Goal: Use online tool/utility: Utilize a website feature to perform a specific function

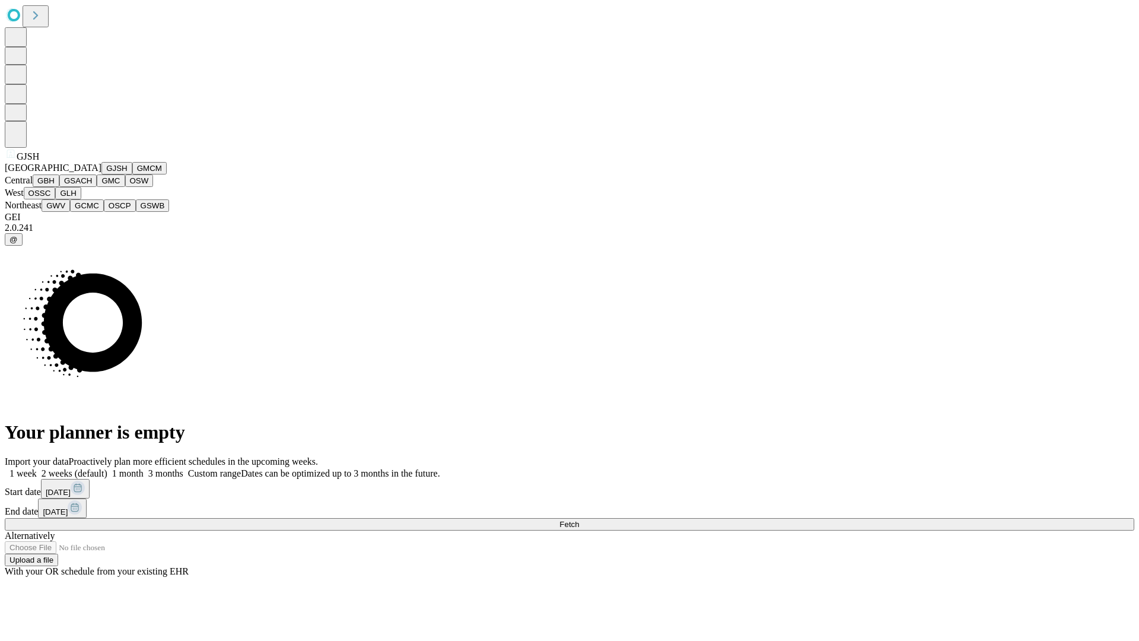
click at [101, 174] on button "GJSH" at bounding box center [116, 168] width 31 height 12
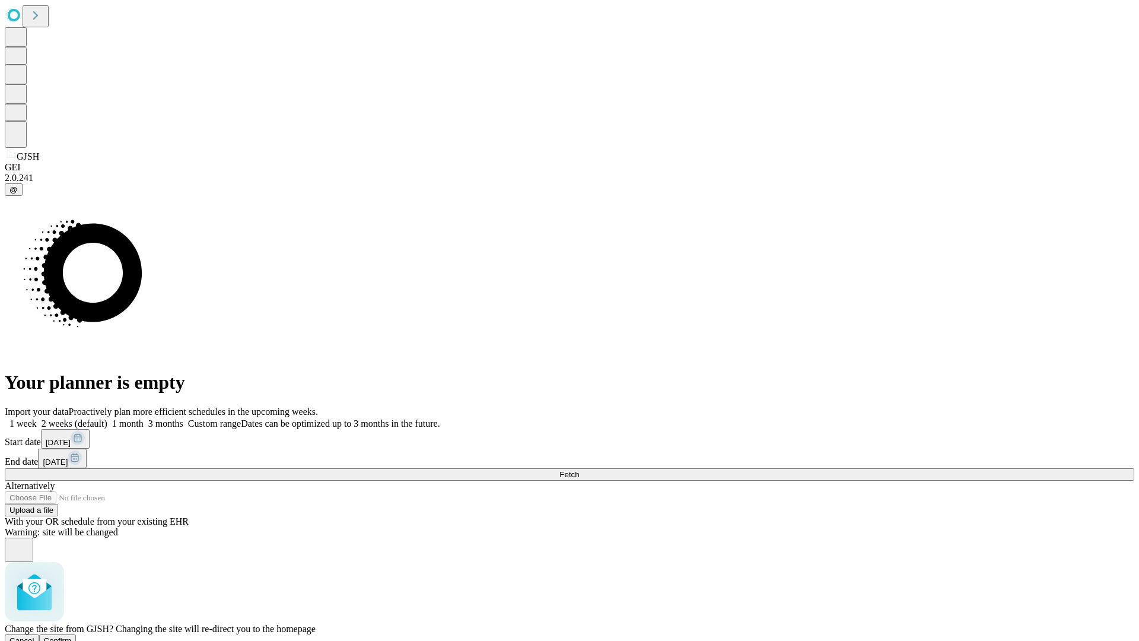
click at [72, 636] on span "Confirm" at bounding box center [58, 640] width 28 height 9
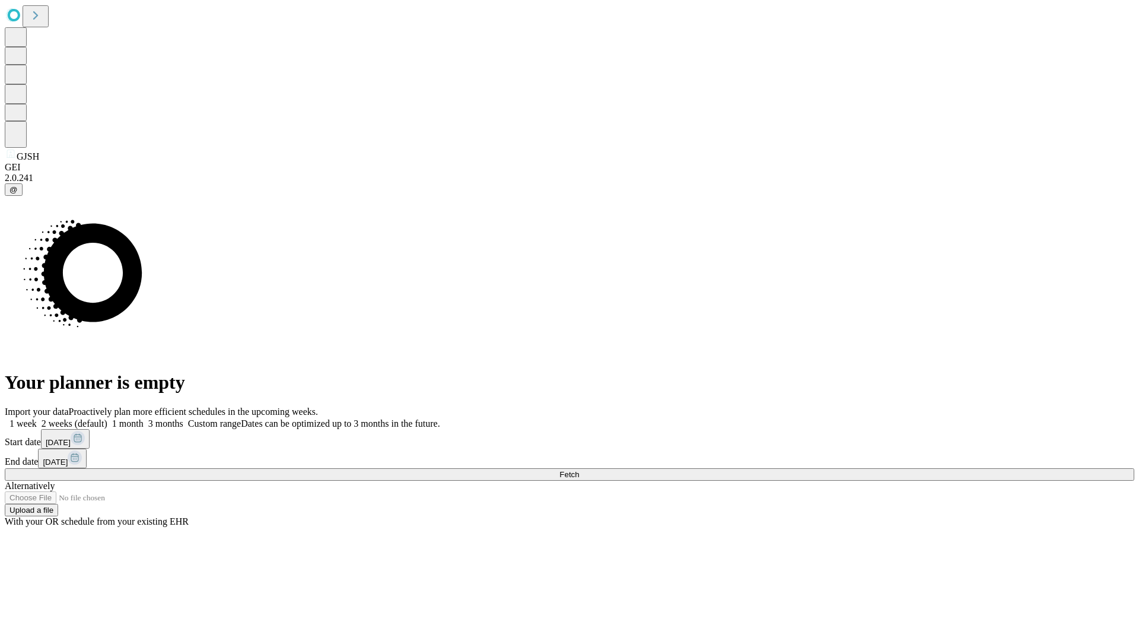
click at [107, 418] on label "2 weeks (default)" at bounding box center [72, 423] width 71 height 10
click at [579, 470] on span "Fetch" at bounding box center [569, 474] width 20 height 9
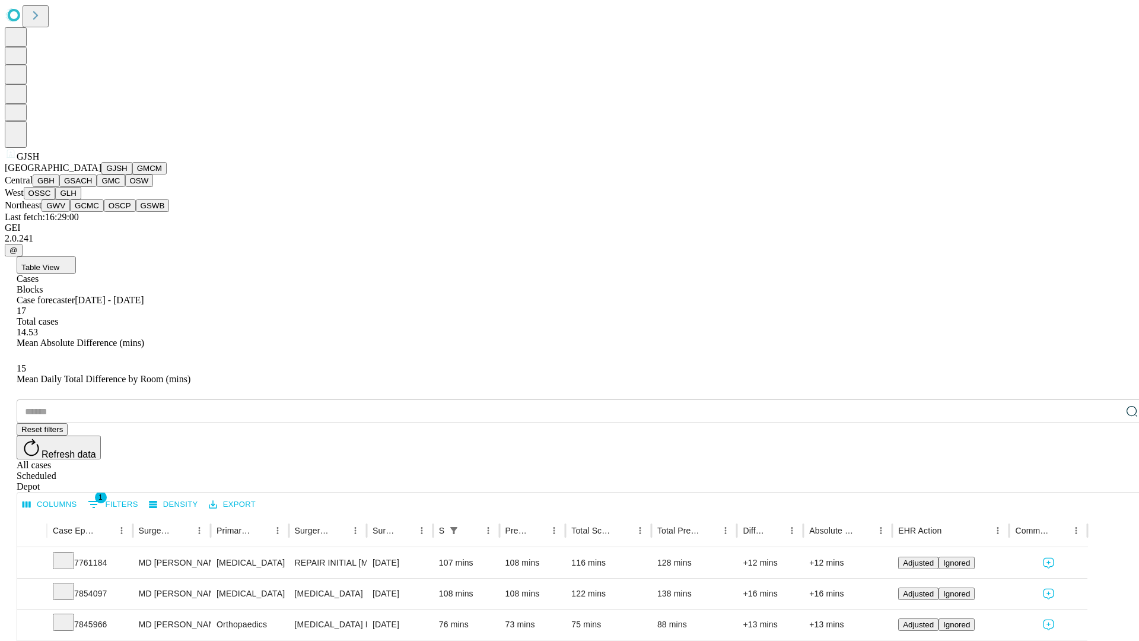
click at [132, 174] on button "GMCM" at bounding box center [149, 168] width 34 height 12
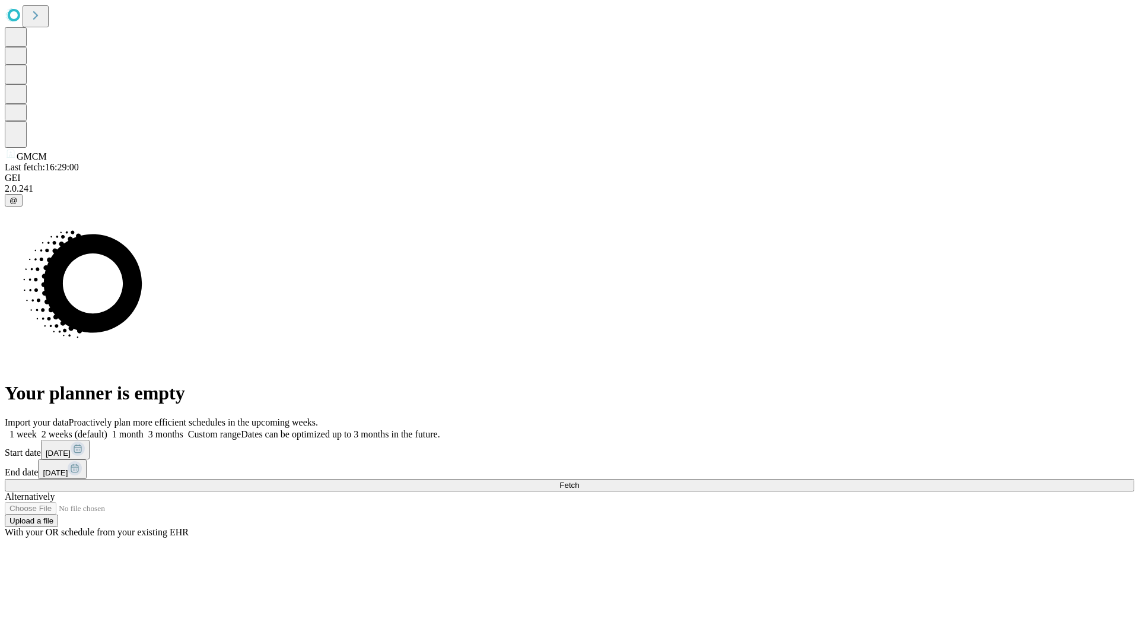
click at [107, 429] on label "2 weeks (default)" at bounding box center [72, 434] width 71 height 10
click at [579, 480] on span "Fetch" at bounding box center [569, 484] width 20 height 9
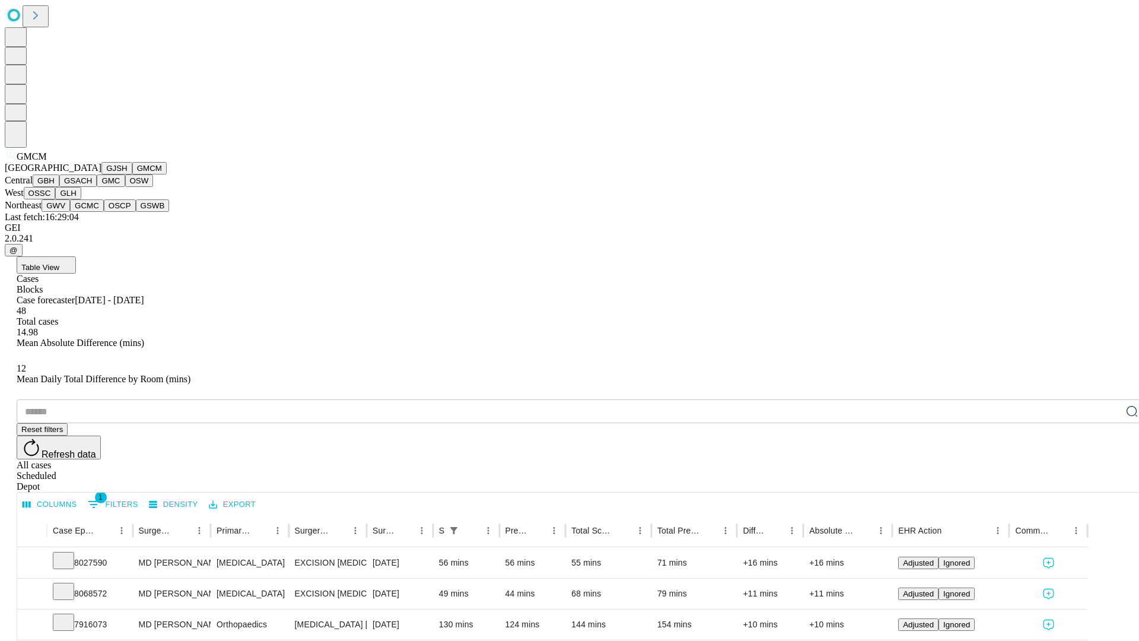
click at [59, 187] on button "GBH" at bounding box center [46, 180] width 27 height 12
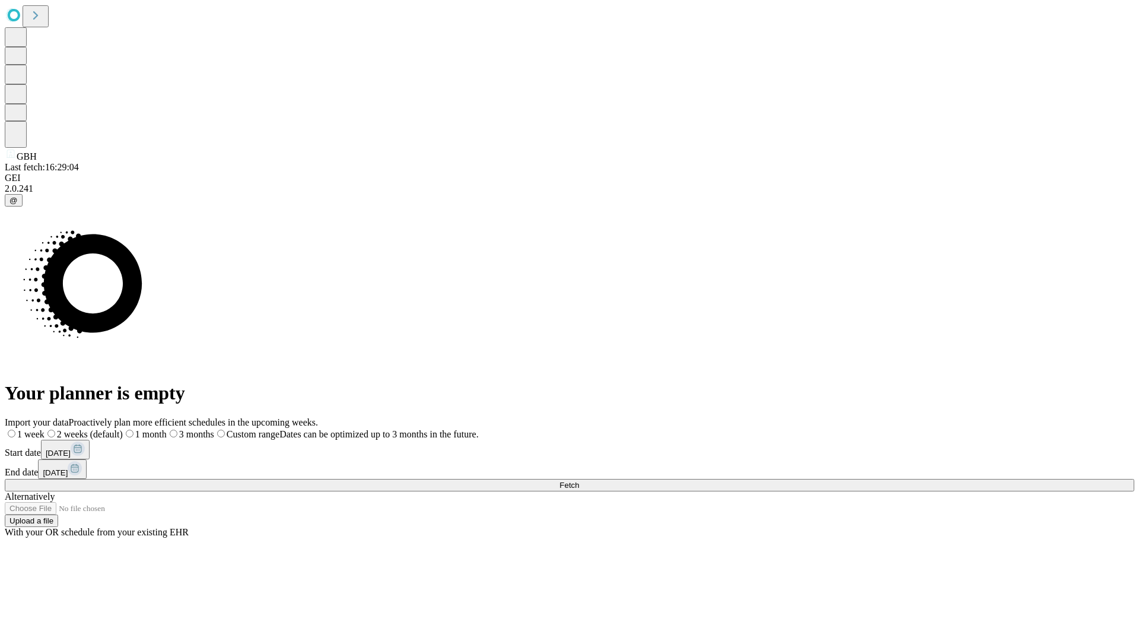
click at [579, 480] on span "Fetch" at bounding box center [569, 484] width 20 height 9
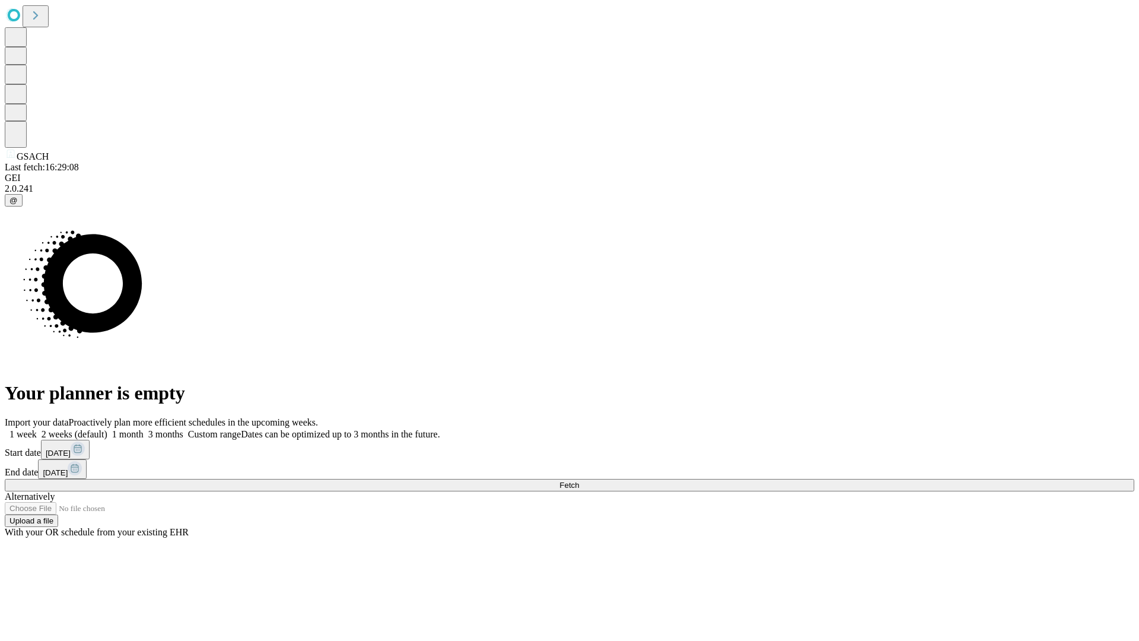
click at [107, 429] on label "2 weeks (default)" at bounding box center [72, 434] width 71 height 10
click at [579, 480] on span "Fetch" at bounding box center [569, 484] width 20 height 9
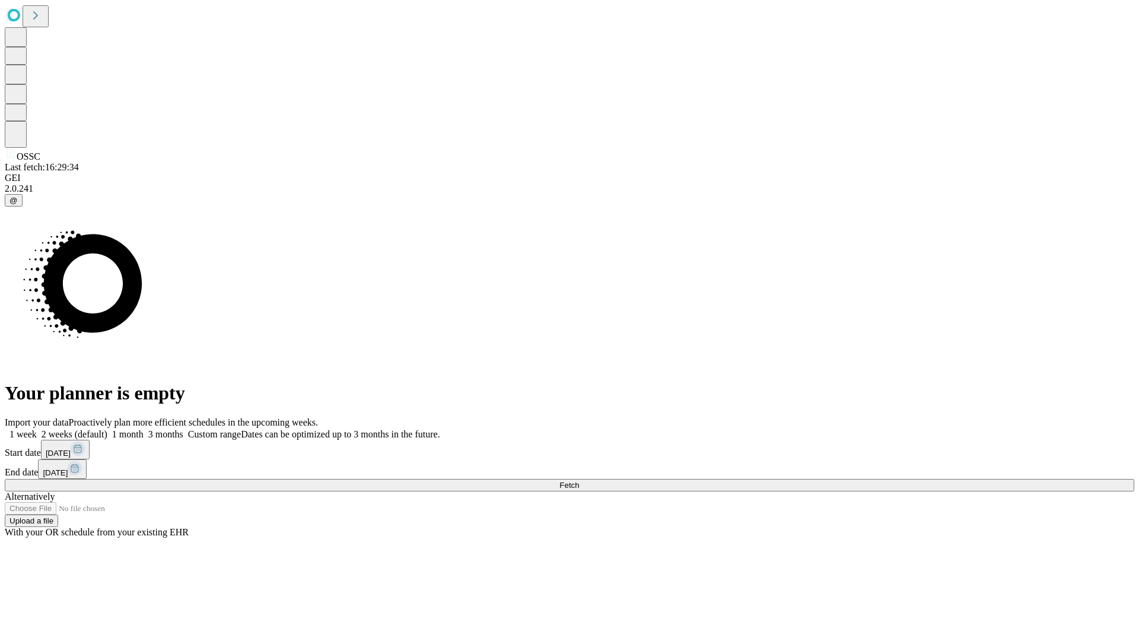
click at [107, 429] on label "2 weeks (default)" at bounding box center [72, 434] width 71 height 10
click at [579, 480] on span "Fetch" at bounding box center [569, 484] width 20 height 9
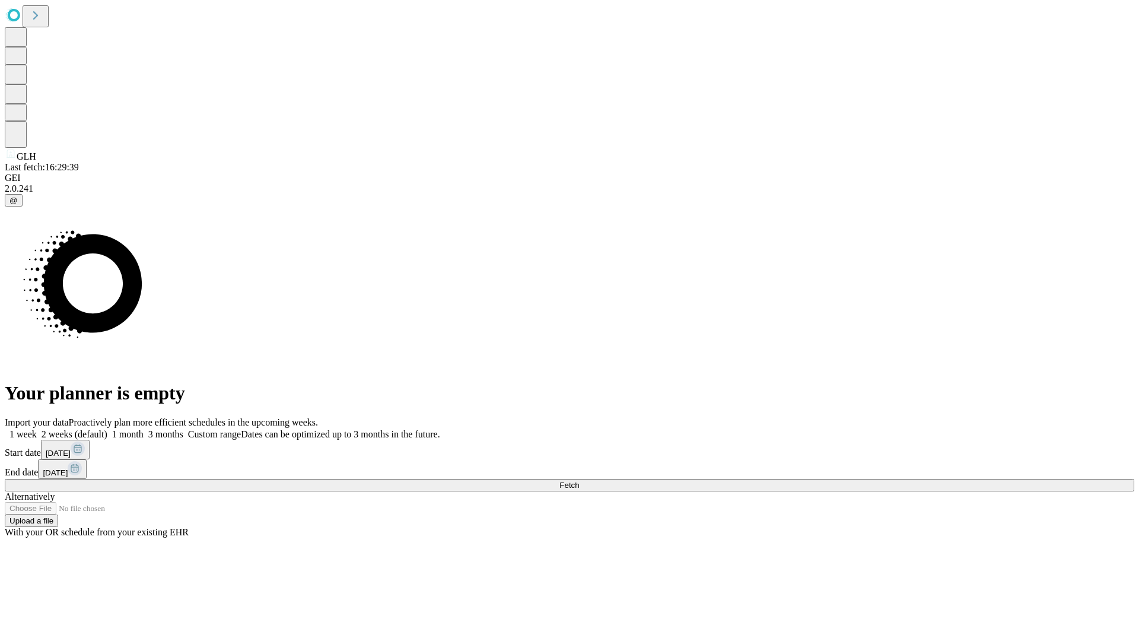
click at [107, 429] on label "2 weeks (default)" at bounding box center [72, 434] width 71 height 10
click at [579, 480] on span "Fetch" at bounding box center [569, 484] width 20 height 9
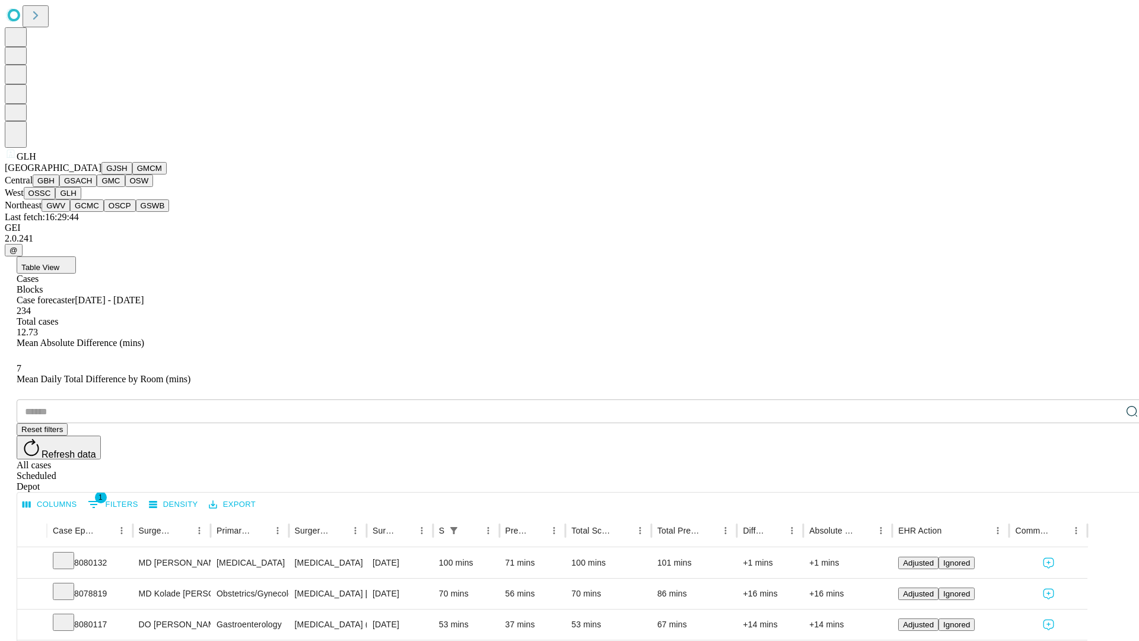
click at [70, 212] on button "GWV" at bounding box center [56, 205] width 28 height 12
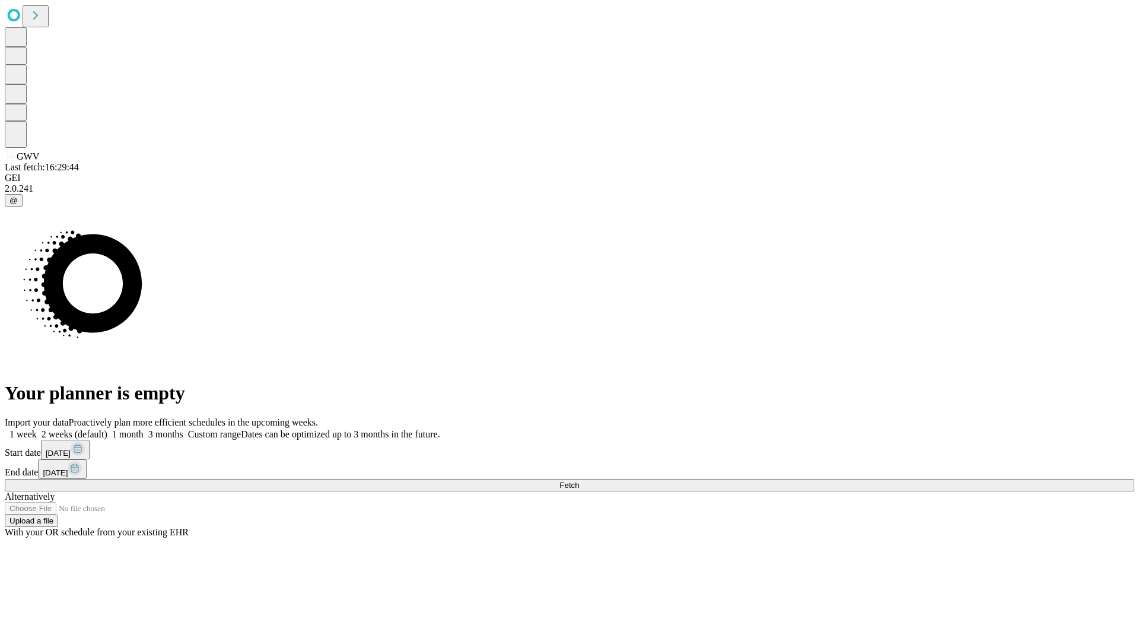
click at [107, 429] on label "2 weeks (default)" at bounding box center [72, 434] width 71 height 10
click at [579, 480] on span "Fetch" at bounding box center [569, 484] width 20 height 9
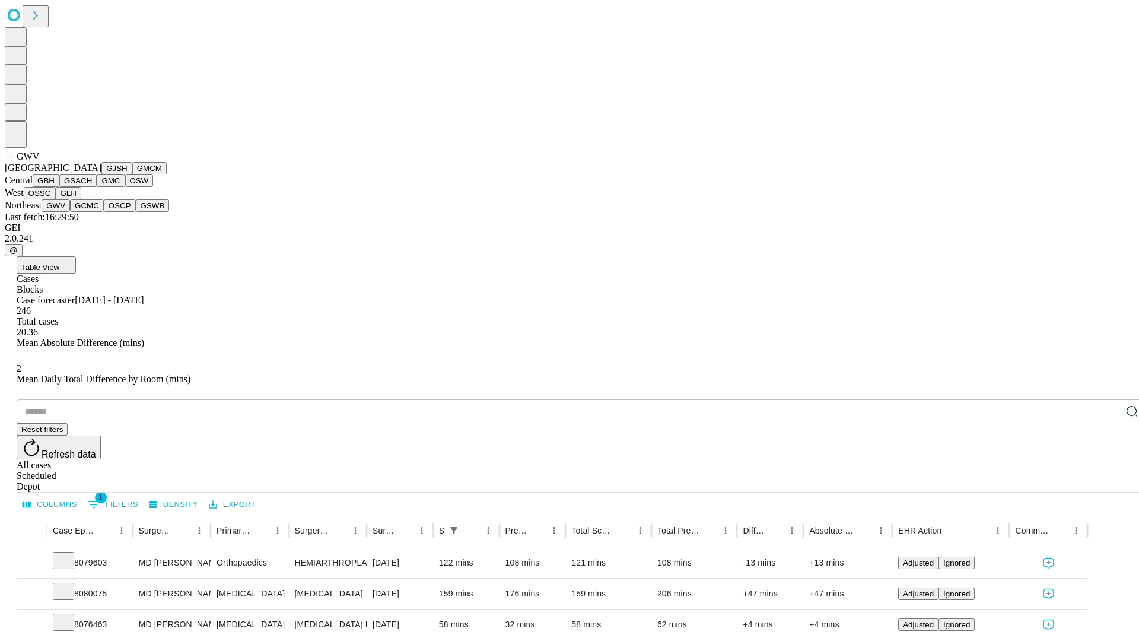
click at [92, 212] on button "GCMC" at bounding box center [87, 205] width 34 height 12
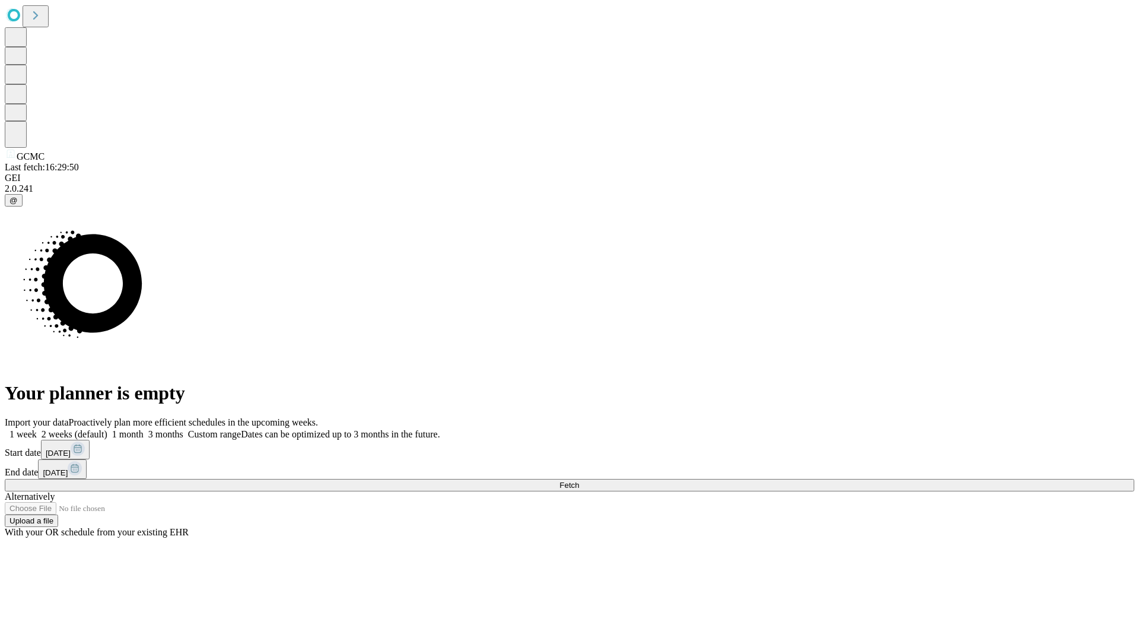
click at [107, 429] on label "2 weeks (default)" at bounding box center [72, 434] width 71 height 10
click at [579, 480] on span "Fetch" at bounding box center [569, 484] width 20 height 9
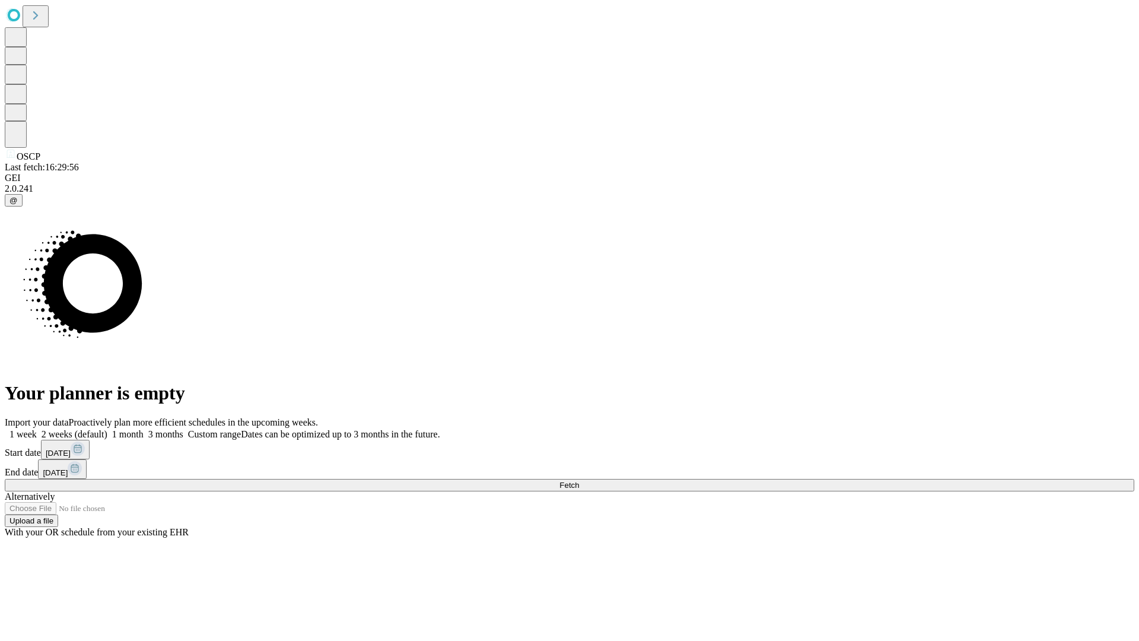
click at [107, 429] on label "2 weeks (default)" at bounding box center [72, 434] width 71 height 10
click at [579, 480] on span "Fetch" at bounding box center [569, 484] width 20 height 9
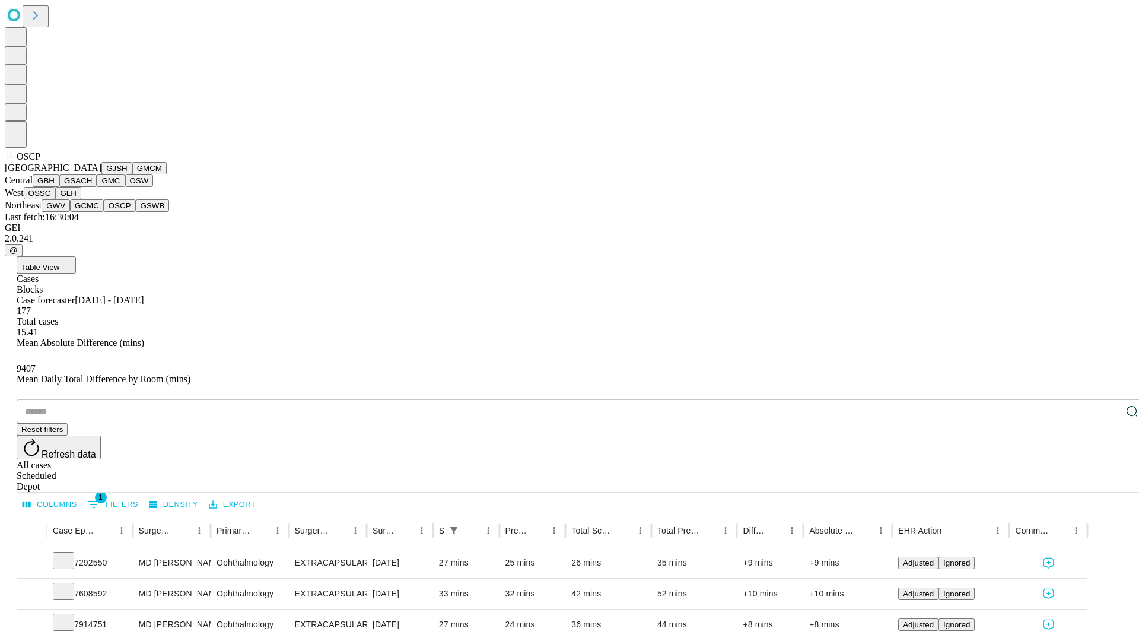
click at [136, 212] on button "GSWB" at bounding box center [153, 205] width 34 height 12
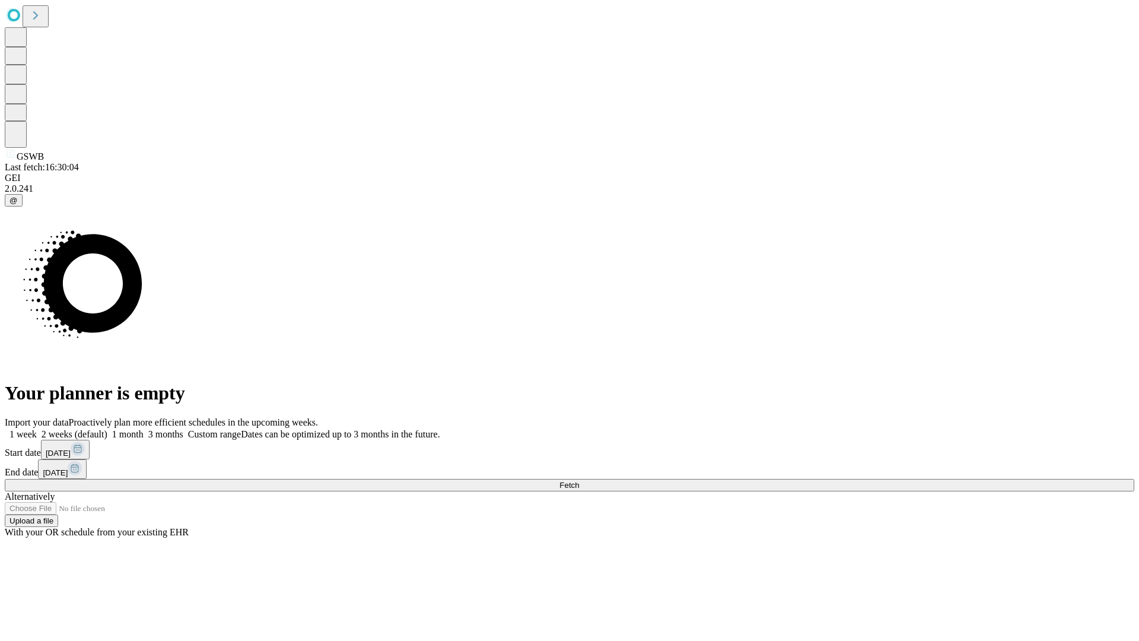
click at [107, 429] on label "2 weeks (default)" at bounding box center [72, 434] width 71 height 10
click at [579, 480] on span "Fetch" at bounding box center [569, 484] width 20 height 9
